Goal: Complete application form

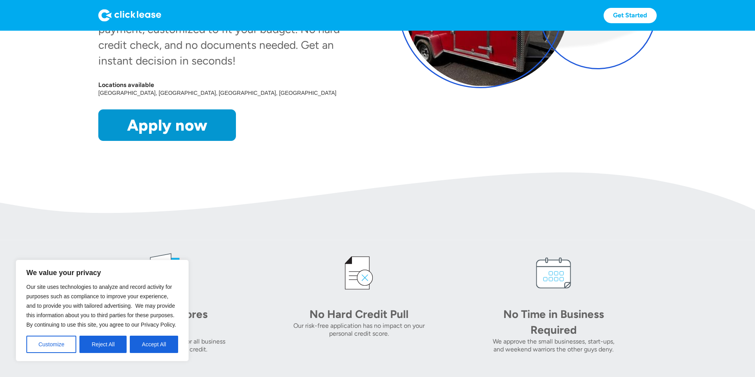
click at [166, 348] on button "Accept All" at bounding box center [154, 343] width 48 height 17
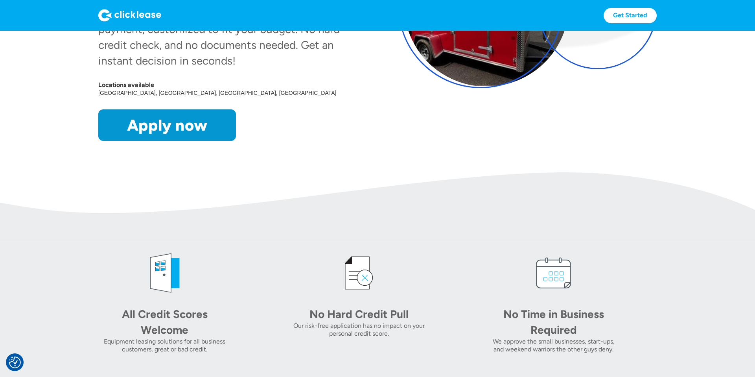
scroll to position [192, 0]
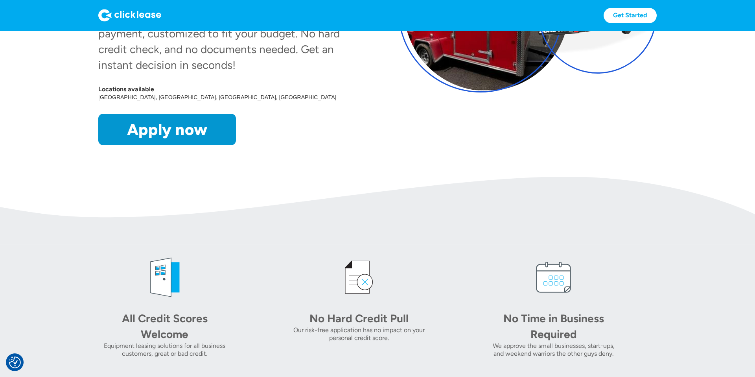
click at [153, 131] on link "Apply now" at bounding box center [167, 129] width 138 height 31
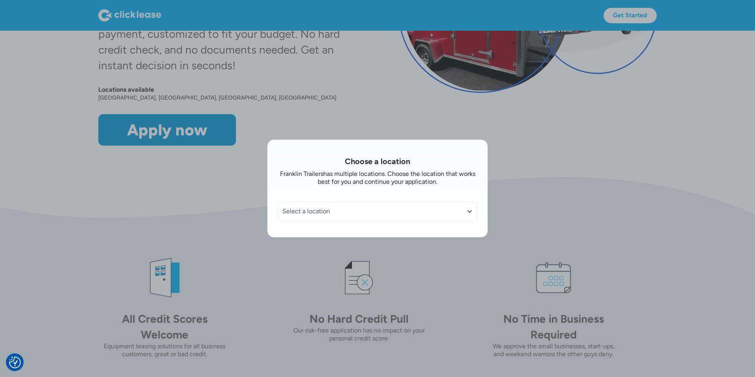
click at [461, 209] on div "Select a location" at bounding box center [377, 211] width 190 height 8
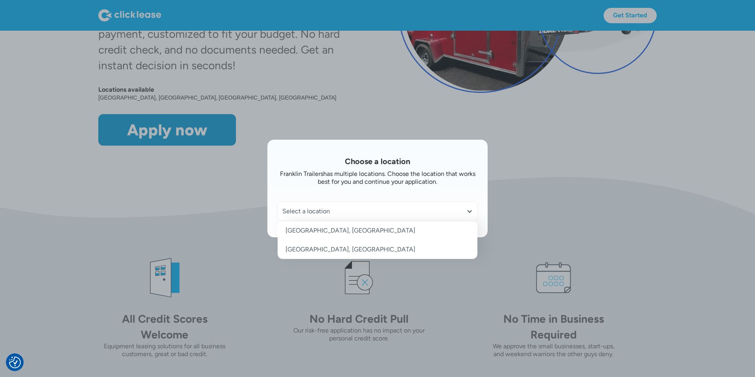
click at [315, 249] on link "[GEOGRAPHIC_DATA], [GEOGRAPHIC_DATA]" at bounding box center [378, 249] width 200 height 19
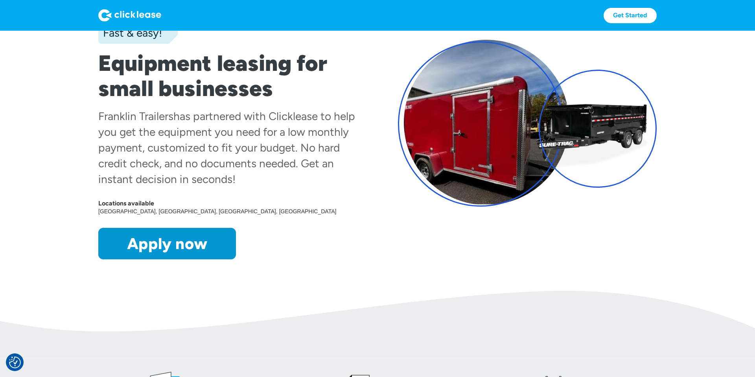
scroll to position [129, 0]
